Goal: Information Seeking & Learning: Learn about a topic

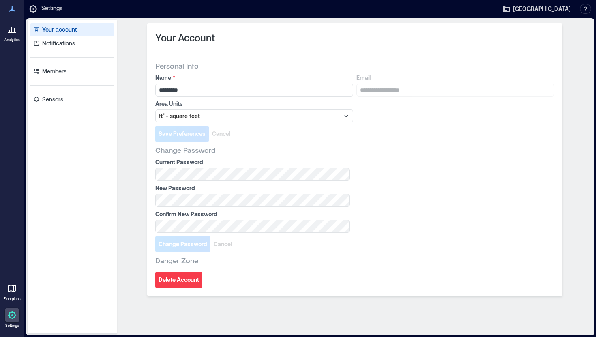
click at [12, 37] on link "Analytics" at bounding box center [12, 31] width 20 height 25
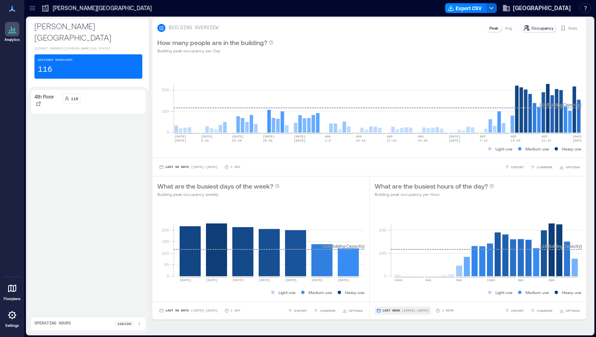
click at [401, 313] on button "Last Week | [DATE] - [DATE]" at bounding box center [403, 311] width 56 height 8
click at [393, 296] on span "Custom" at bounding box center [391, 296] width 17 height 6
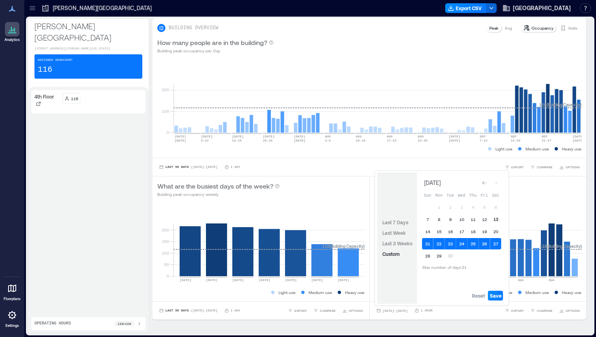
click at [497, 218] on button "13" at bounding box center [495, 219] width 11 height 11
click at [498, 221] on button "13" at bounding box center [495, 219] width 11 height 11
click at [496, 220] on button "13" at bounding box center [495, 219] width 11 height 11
click at [498, 230] on button "20" at bounding box center [495, 231] width 11 height 11
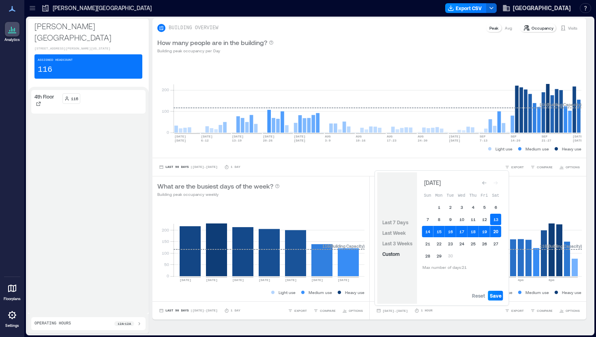
click at [498, 230] on button "20" at bounding box center [495, 231] width 11 height 11
click at [497, 298] on span "Save" at bounding box center [496, 295] width 12 height 6
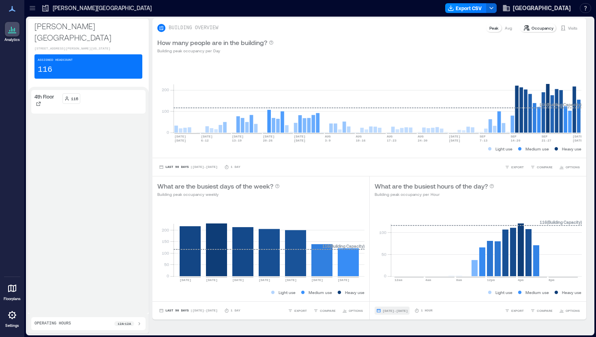
click at [386, 312] on span "[DATE] - [DATE]" at bounding box center [395, 311] width 25 height 4
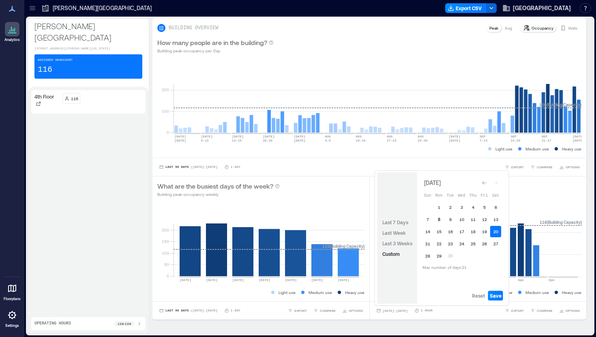
click at [442, 218] on button "8" at bounding box center [439, 219] width 11 height 11
click at [423, 222] on button "7" at bounding box center [427, 219] width 11 height 11
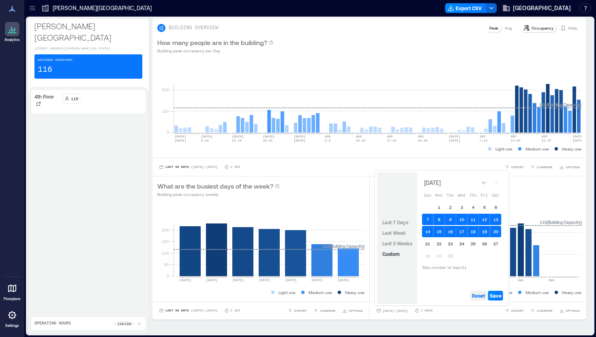
click at [481, 295] on span "Reset" at bounding box center [478, 295] width 13 height 6
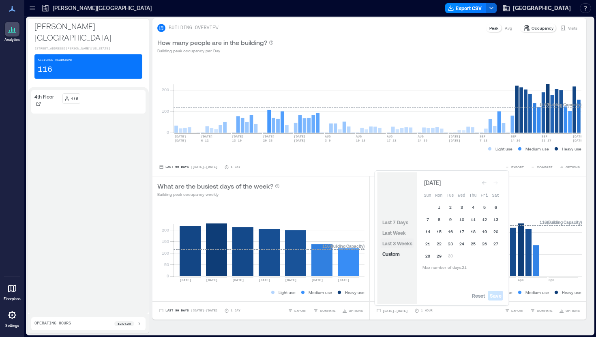
click at [397, 243] on span "Last 3 Weeks" at bounding box center [398, 244] width 30 height 6
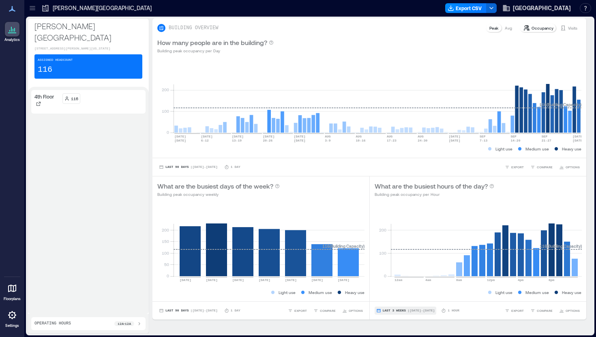
click at [393, 311] on span "Last 3 Weeks" at bounding box center [395, 311] width 24 height 0
click at [393, 299] on button "Custom" at bounding box center [391, 296] width 21 height 10
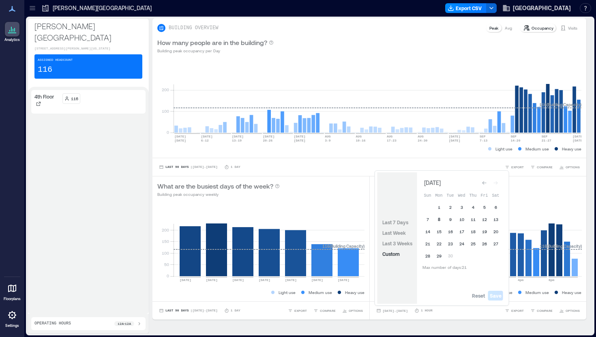
click at [439, 219] on button "8" at bounding box center [439, 219] width 11 height 11
click at [427, 219] on button "7" at bounding box center [427, 219] width 11 height 11
click at [439, 244] on button "22" at bounding box center [439, 243] width 11 height 11
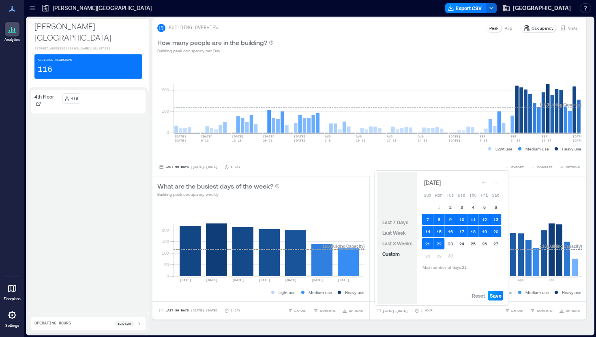
click at [497, 297] on span "Save" at bounding box center [496, 295] width 12 height 6
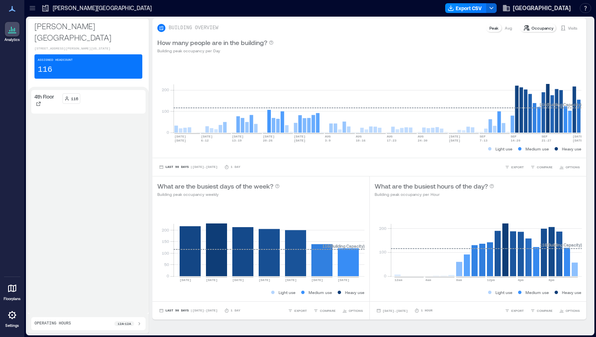
click at [492, 28] on p "Peak" at bounding box center [494, 28] width 9 height 6
click at [570, 27] on p "Visits" at bounding box center [572, 28] width 9 height 6
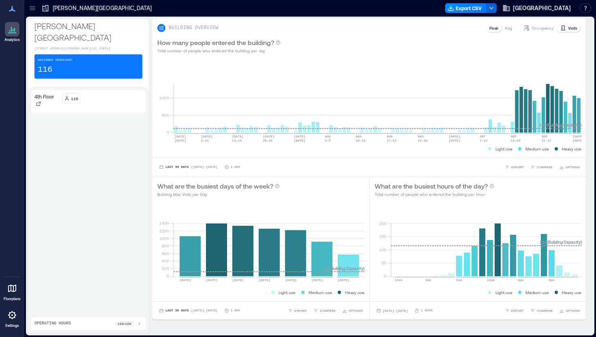
click at [568, 30] on p "Visits" at bounding box center [572, 28] width 9 height 6
click at [493, 28] on p "Peak" at bounding box center [494, 28] width 9 height 6
click at [541, 30] on p "Occupancy" at bounding box center [543, 28] width 22 height 6
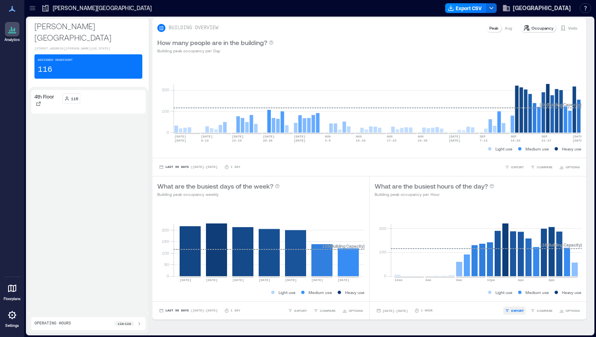
click at [516, 309] on span "EXPORT" at bounding box center [517, 310] width 13 height 5
click at [518, 300] on span "CSV" at bounding box center [521, 299] width 6 height 5
click at [473, 306] on div "[DATE] - [DATE] 1 Hour EXPORT IMAGE CSV COMPARE OPTIONS" at bounding box center [478, 310] width 217 height 18
click at [542, 309] on span "COMPARE" at bounding box center [545, 310] width 16 height 5
click at [392, 310] on span "[DATE] - [DATE]" at bounding box center [395, 311] width 25 height 4
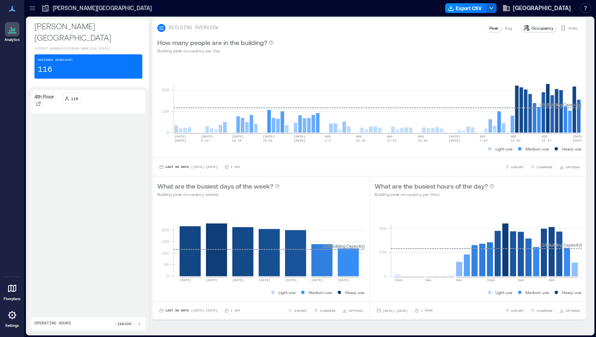
click at [476, 318] on div "[DATE] - [DATE] 1 Hour EXPORT COMPARE OPTIONS" at bounding box center [478, 310] width 217 height 18
click at [514, 310] on span "EXPORT" at bounding box center [517, 310] width 13 height 5
click at [517, 299] on button "CSV" at bounding box center [518, 299] width 20 height 8
click at [509, 30] on p "Avg" at bounding box center [508, 28] width 7 height 6
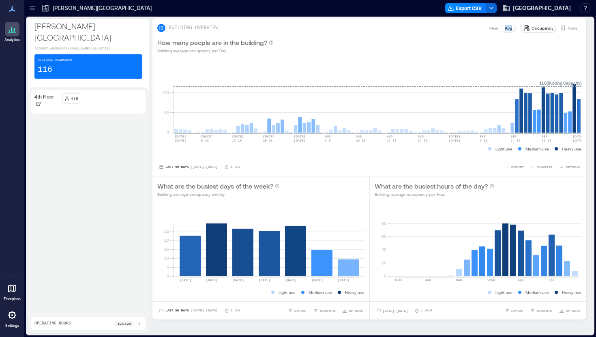
click at [509, 30] on p "Avg" at bounding box center [508, 28] width 7 height 6
click at [528, 44] on div "How many people are in the building? Building average occupancy per Day" at bounding box center [369, 46] width 424 height 16
click at [493, 27] on p "Peak" at bounding box center [494, 28] width 9 height 6
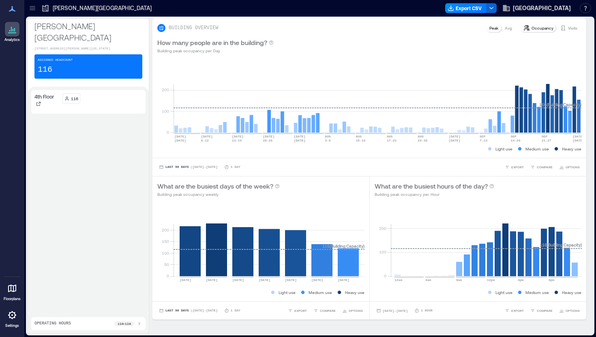
click at [509, 27] on p "Avg" at bounding box center [508, 28] width 7 height 6
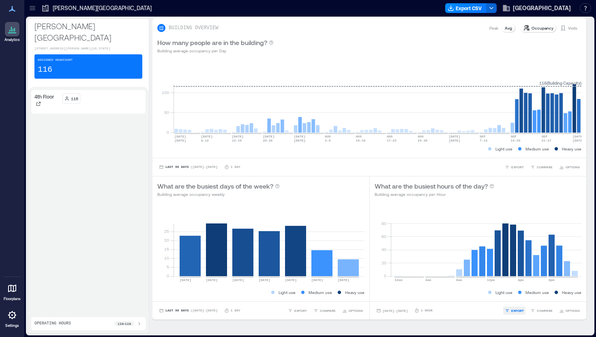
click at [520, 308] on span "EXPORT" at bounding box center [517, 310] width 13 height 5
click at [516, 297] on button "CSV" at bounding box center [518, 299] width 20 height 8
click at [349, 267] on rect at bounding box center [269, 241] width 191 height 69
click at [240, 310] on p "1 Day" at bounding box center [236, 310] width 10 height 5
click at [570, 26] on p "Visits" at bounding box center [572, 28] width 9 height 6
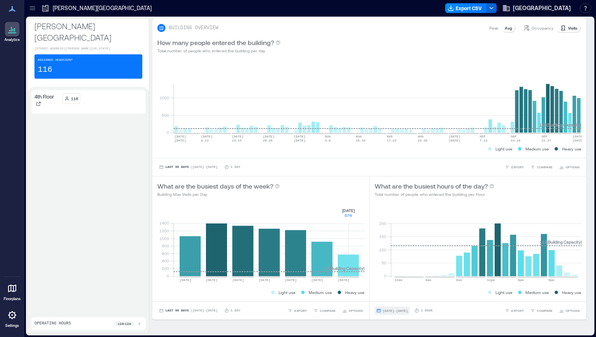
click at [384, 312] on span "[DATE] - [DATE]" at bounding box center [395, 311] width 25 height 4
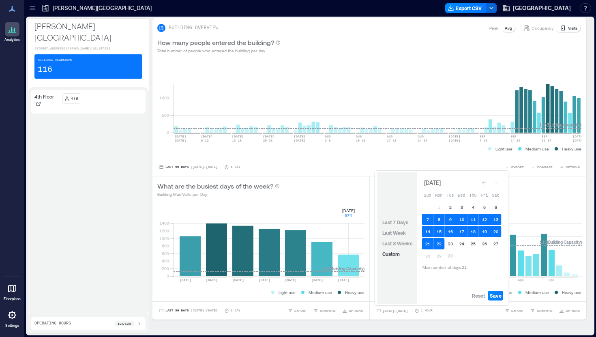
click at [494, 212] on td "6" at bounding box center [495, 207] width 11 height 11
click at [385, 256] on span "Custom" at bounding box center [391, 254] width 17 height 6
click at [496, 219] on button "13" at bounding box center [495, 219] width 11 height 11
click at [498, 220] on button "13" at bounding box center [495, 219] width 11 height 11
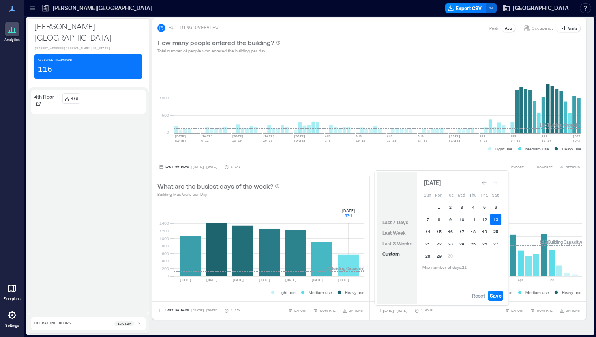
click at [496, 229] on button "20" at bounding box center [495, 231] width 11 height 11
click at [496, 232] on button "20" at bounding box center [495, 231] width 11 height 11
click at [492, 240] on button "27" at bounding box center [495, 243] width 11 height 11
click at [497, 243] on button "27" at bounding box center [495, 243] width 11 height 11
click at [497, 219] on button "13" at bounding box center [495, 219] width 11 height 11
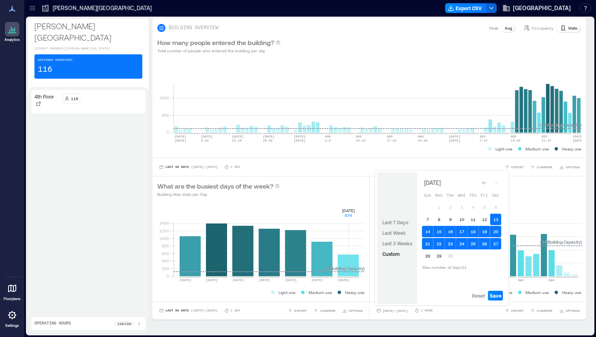
click at [495, 191] on th "Sat" at bounding box center [495, 194] width 11 height 11
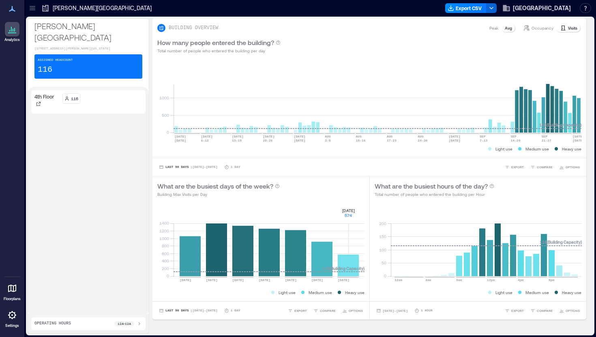
click at [351, 255] on rect at bounding box center [269, 241] width 191 height 69
click at [350, 261] on rect at bounding box center [269, 241] width 191 height 69
click at [14, 35] on div at bounding box center [12, 29] width 15 height 15
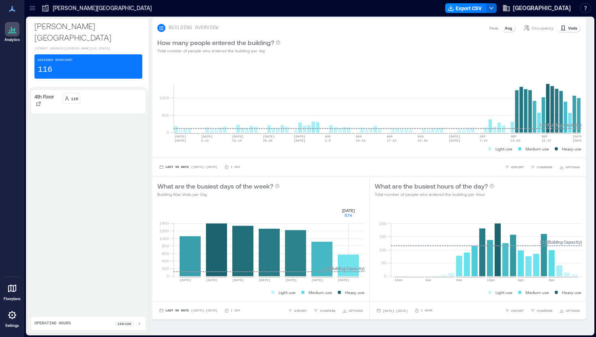
click at [537, 302] on div "[DATE] - [DATE] 1 Hour EXPORT COMPARE OPTIONS" at bounding box center [478, 310] width 217 height 18
click at [542, 312] on span "COMPARE" at bounding box center [545, 310] width 16 height 5
click at [483, 318] on div "[DATE] - [DATE] 1 Hour EXPORT COMPARE OPTIONS" at bounding box center [478, 310] width 217 height 18
click at [492, 309] on div "[DATE] - [DATE] 1 Hour EXPORT COMPARE OPTIONS" at bounding box center [478, 311] width 207 height 8
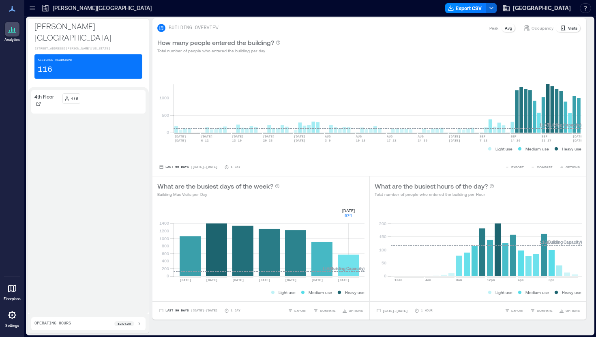
click at [492, 317] on div "[DATE] - [DATE] 1 Hour EXPORT COMPARE OPTIONS" at bounding box center [478, 310] width 217 height 18
